Goal: Book appointment/travel/reservation

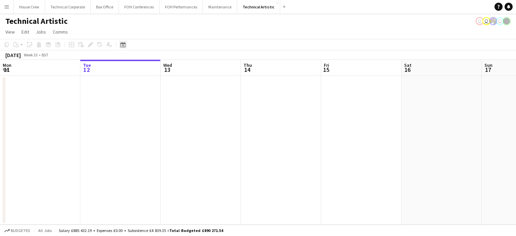
click at [120, 45] on icon at bounding box center [122, 44] width 5 height 5
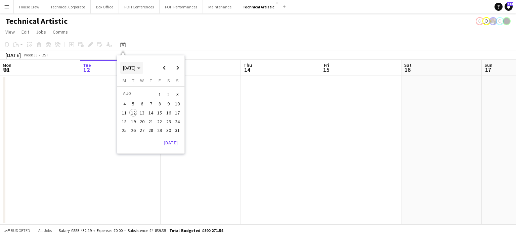
click at [135, 65] on span "[DATE]" at bounding box center [129, 68] width 12 height 6
click at [126, 102] on span "2024" at bounding box center [128, 102] width 14 height 8
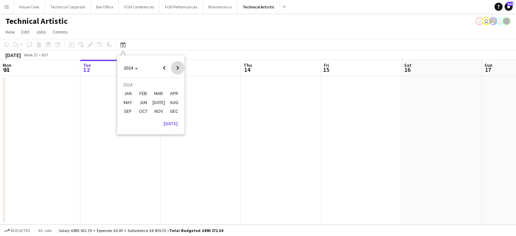
click at [174, 67] on span "Next year" at bounding box center [177, 67] width 13 height 13
click at [154, 91] on span "MAR" at bounding box center [158, 94] width 14 height 8
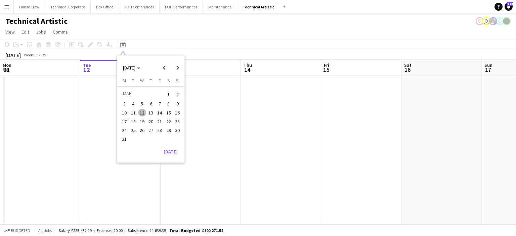
click at [138, 127] on button "26" at bounding box center [142, 130] width 9 height 9
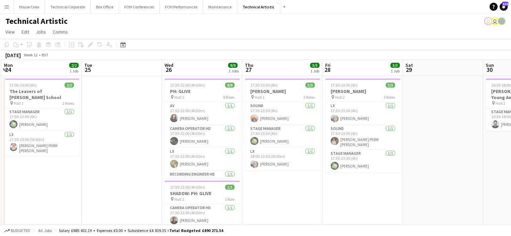
click at [265, 24] on div "Technical Artistic user user" at bounding box center [255, 19] width 511 height 13
click at [472, 131] on app-date-cell at bounding box center [443, 181] width 80 height 211
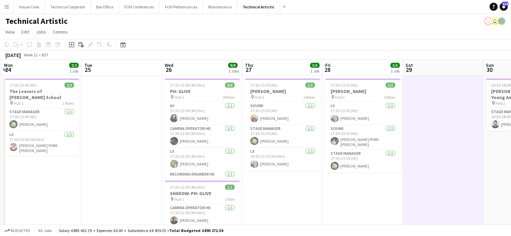
click at [467, 39] on app-toolbar "Copy Paste Paste Ctrl+V Paste with crew Ctrl+Shift+V Paste linked Job [GEOGRAPH…" at bounding box center [255, 44] width 511 height 11
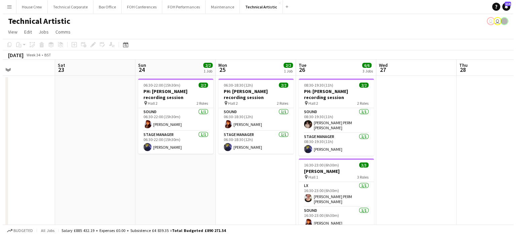
scroll to position [0, 268]
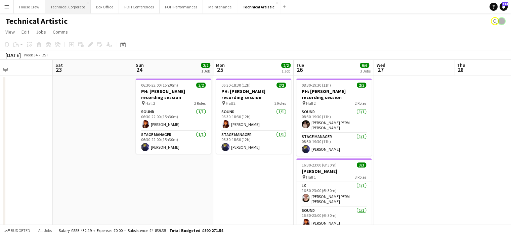
click at [66, 12] on button "Technical Corporate Close" at bounding box center [68, 6] width 46 height 13
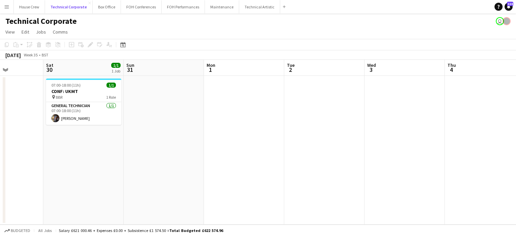
scroll to position [0, 218]
